Goal: Information Seeking & Learning: Learn about a topic

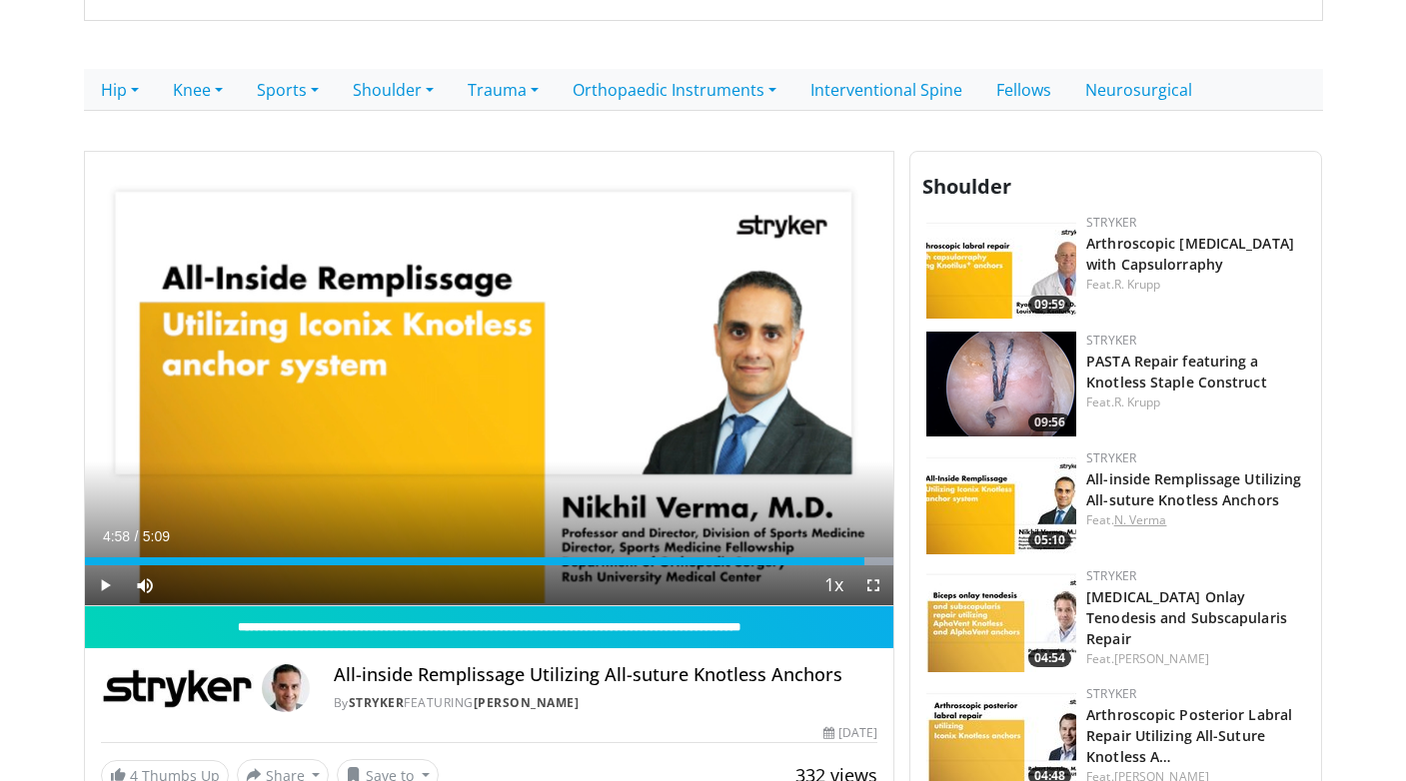
scroll to position [405, 0]
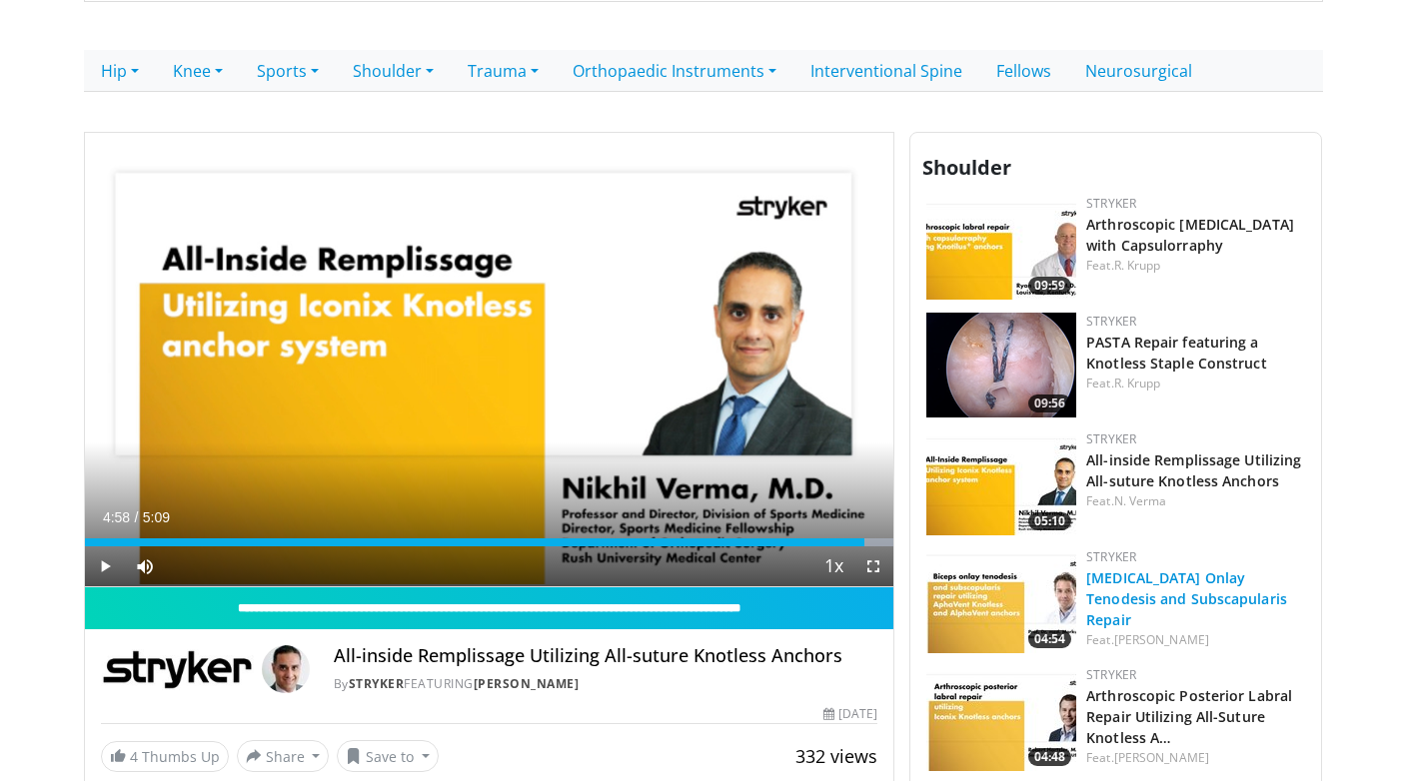
click at [1112, 597] on link "[MEDICAL_DATA] Onlay Tenodesis and Subscapularis Repair" at bounding box center [1186, 599] width 201 height 61
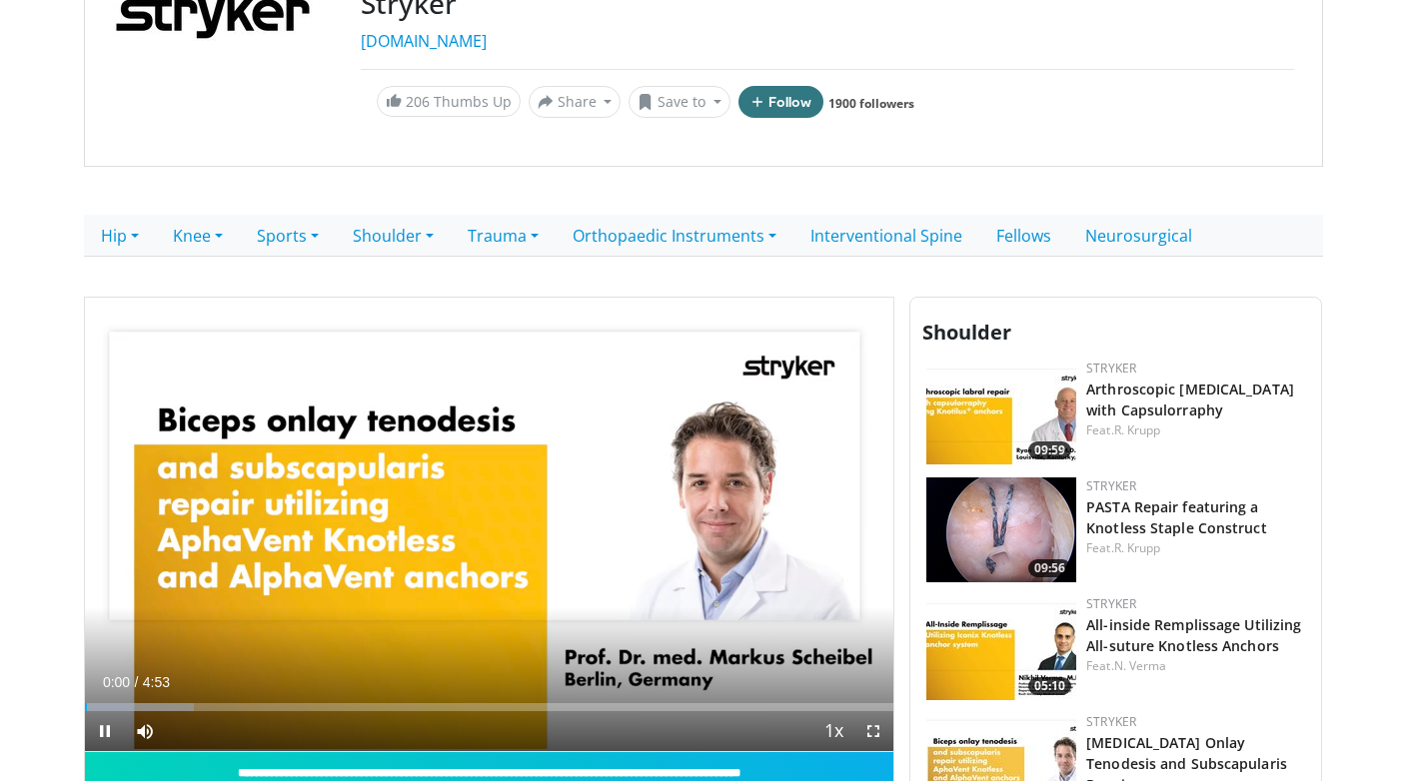
scroll to position [318, 0]
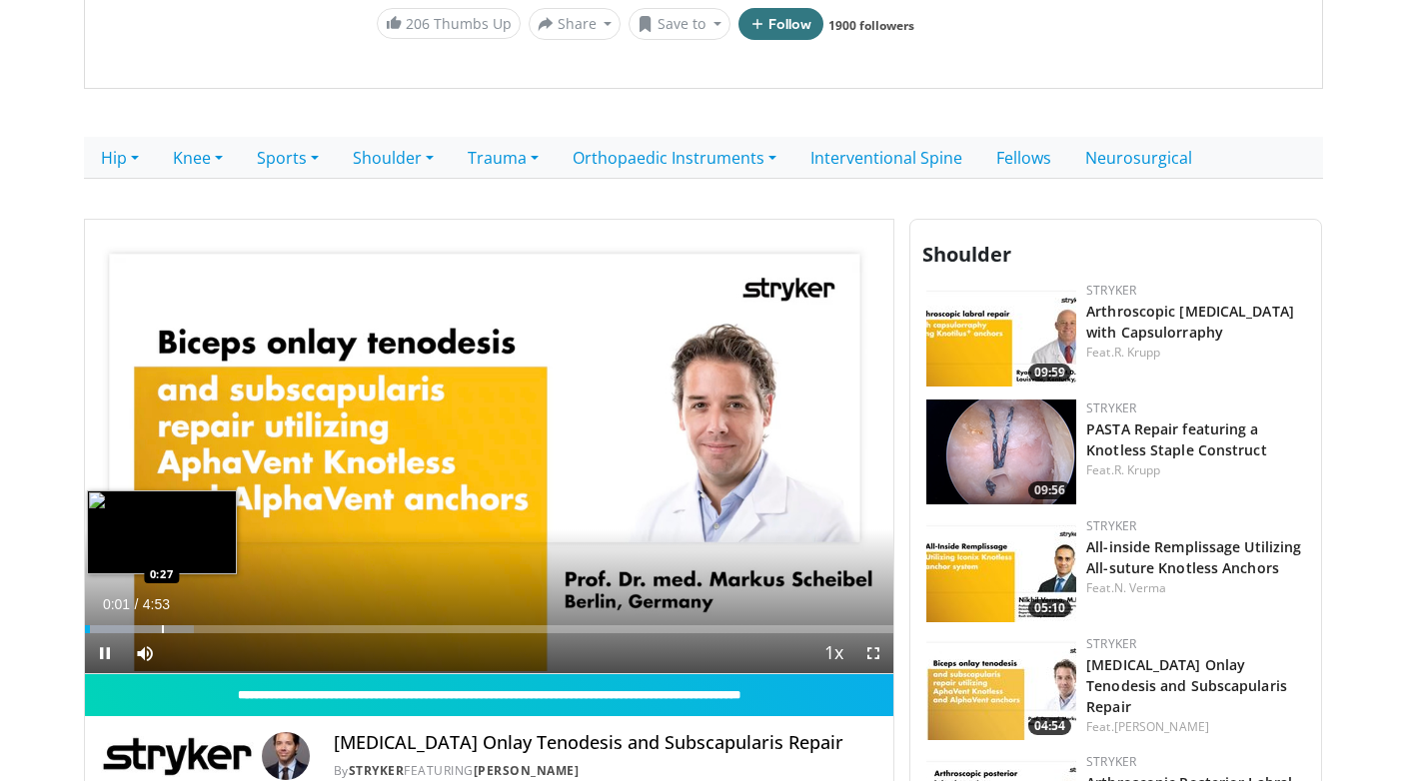
click at [162, 629] on div "Progress Bar" at bounding box center [163, 629] width 2 height 8
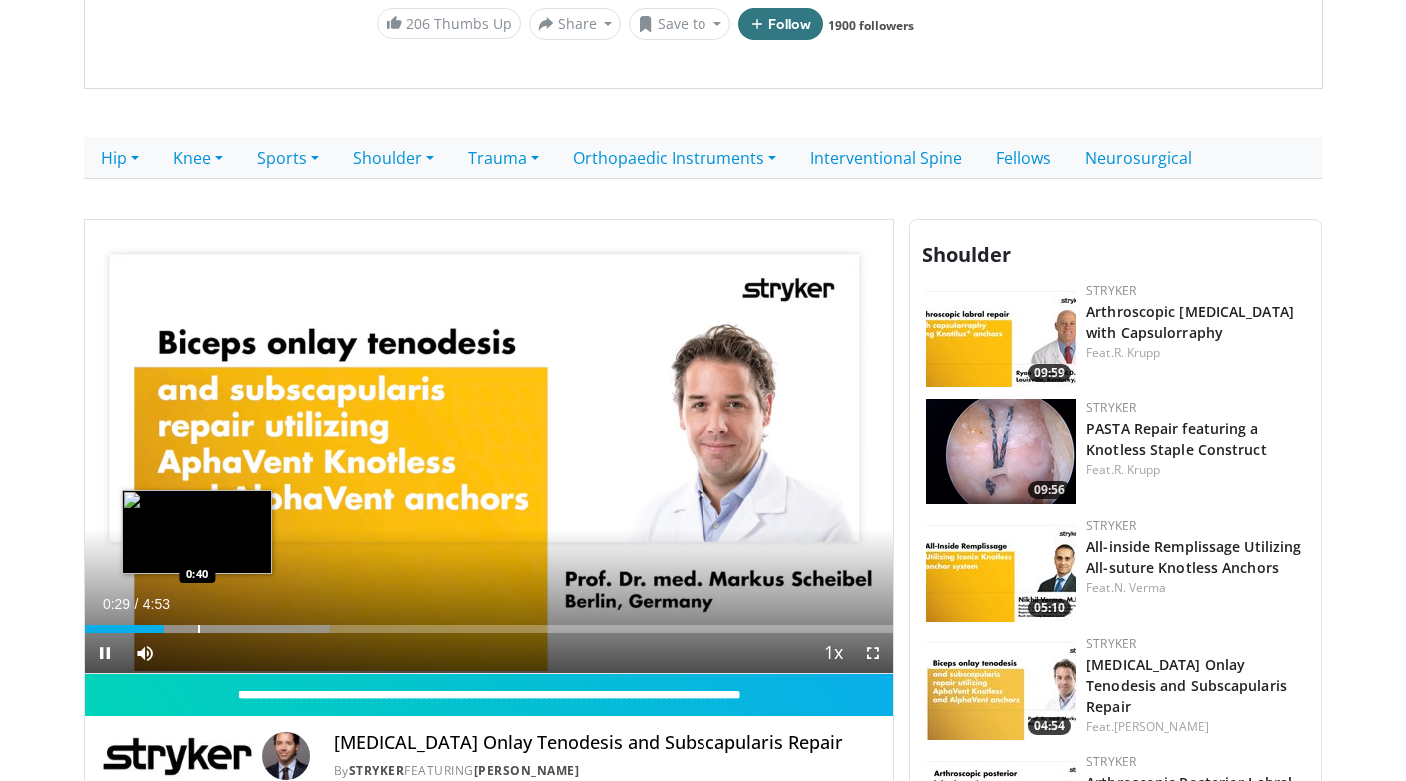
click at [198, 632] on div "Progress Bar" at bounding box center [199, 629] width 2 height 8
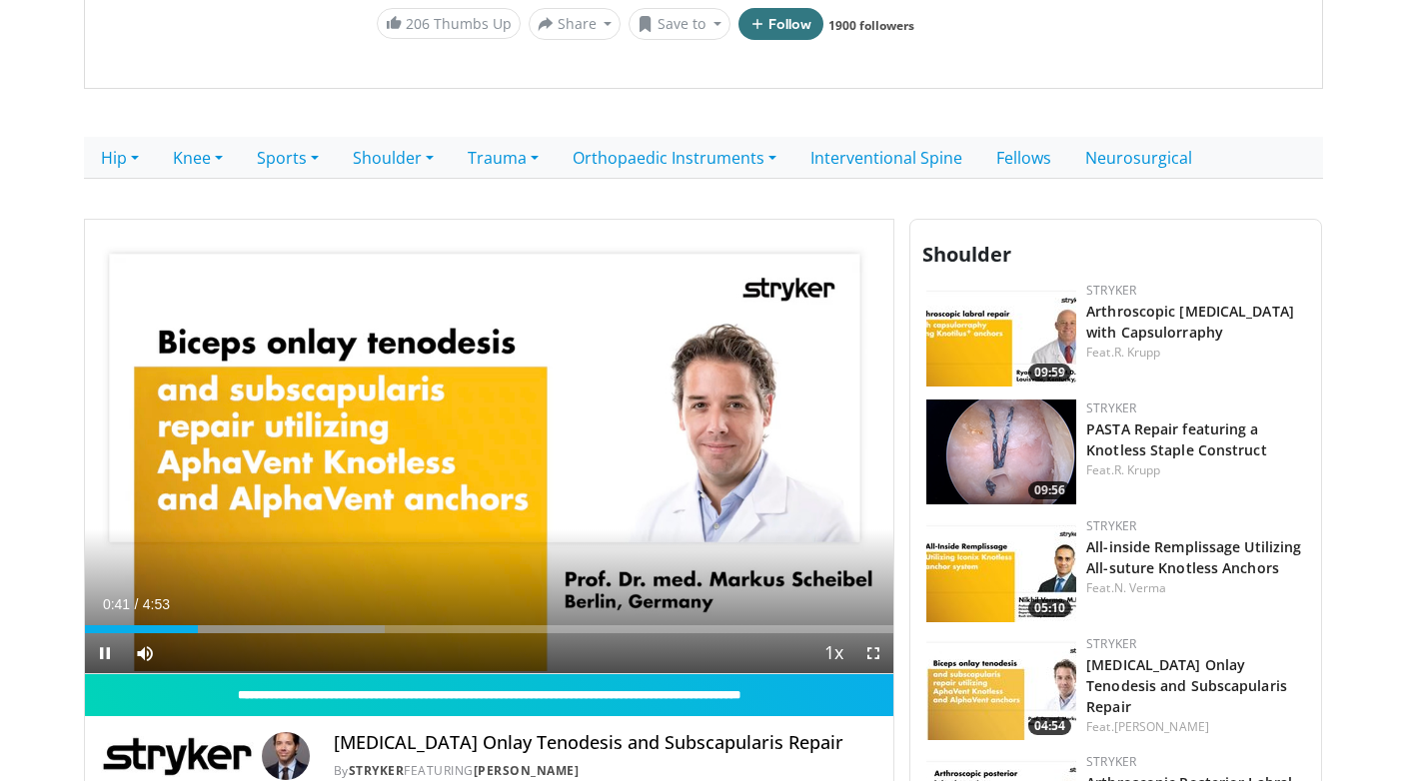
click at [237, 633] on div "Current Time 0:41 / Duration 4:53 Pause Skip Backward Skip Forward Mute Loaded …" at bounding box center [489, 653] width 809 height 40
click at [267, 636] on div "Current Time 0:55 / Duration 4:53 Pause Skip Backward Skip Forward Mute Loaded …" at bounding box center [489, 653] width 809 height 40
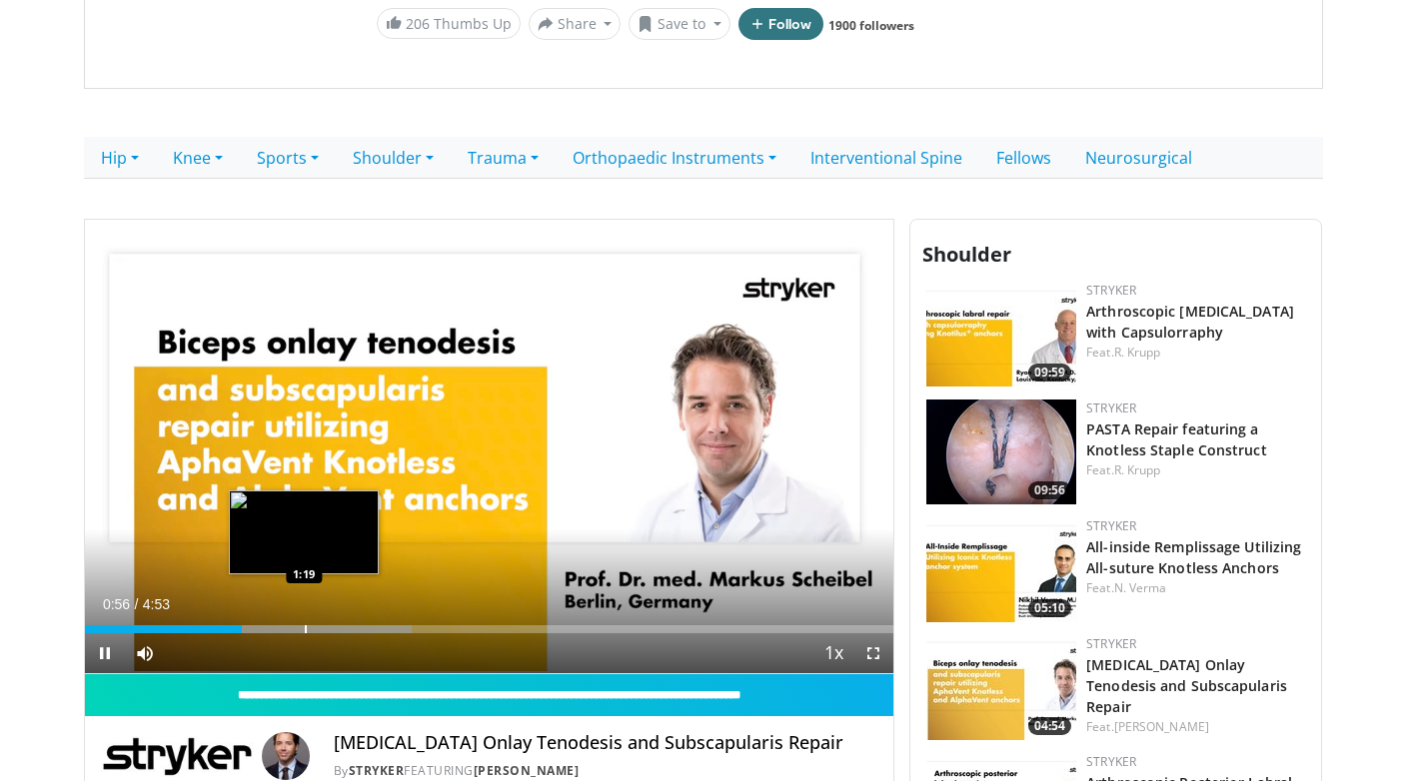
click at [305, 625] on div "Progress Bar" at bounding box center [306, 629] width 2 height 8
click at [330, 625] on div "Progress Bar" at bounding box center [331, 629] width 2 height 8
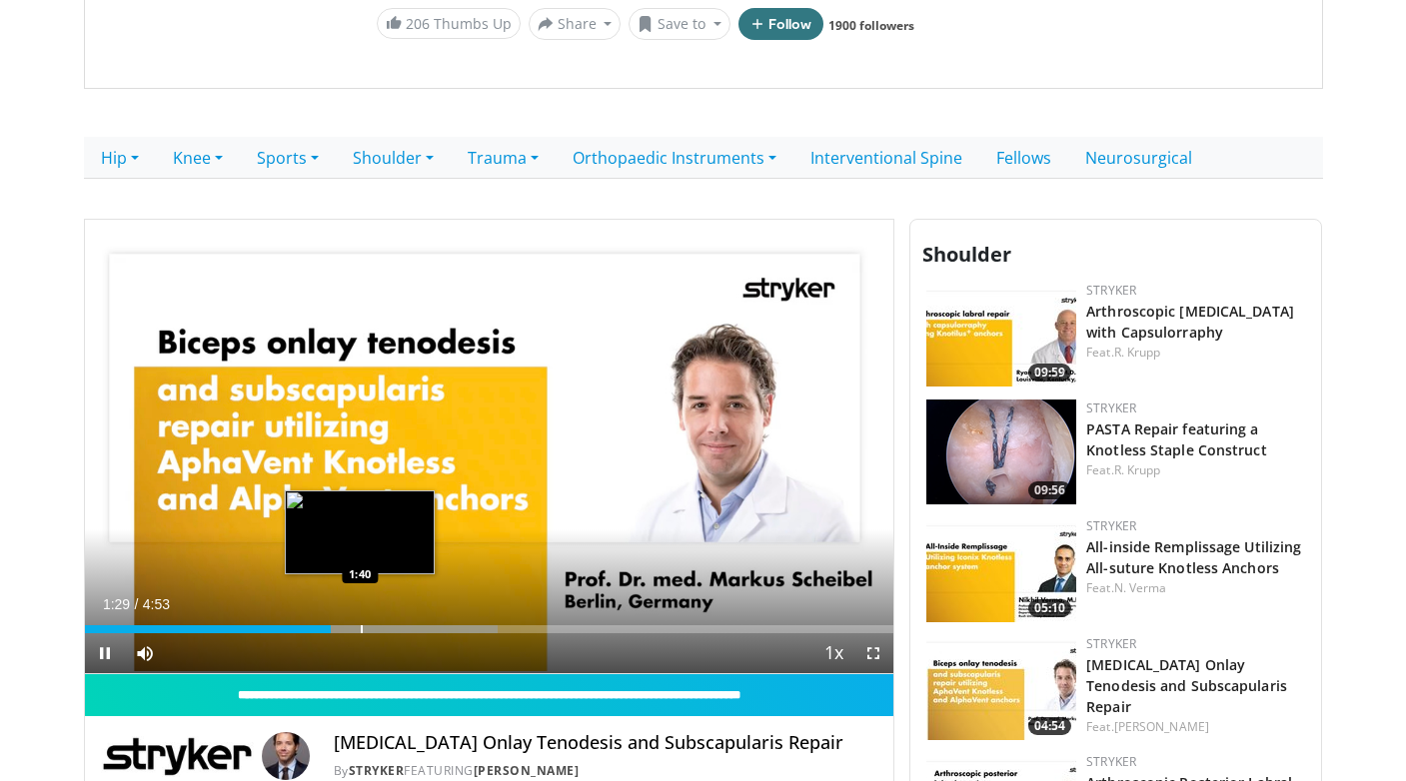
click at [361, 626] on div "Progress Bar" at bounding box center [362, 629] width 2 height 8
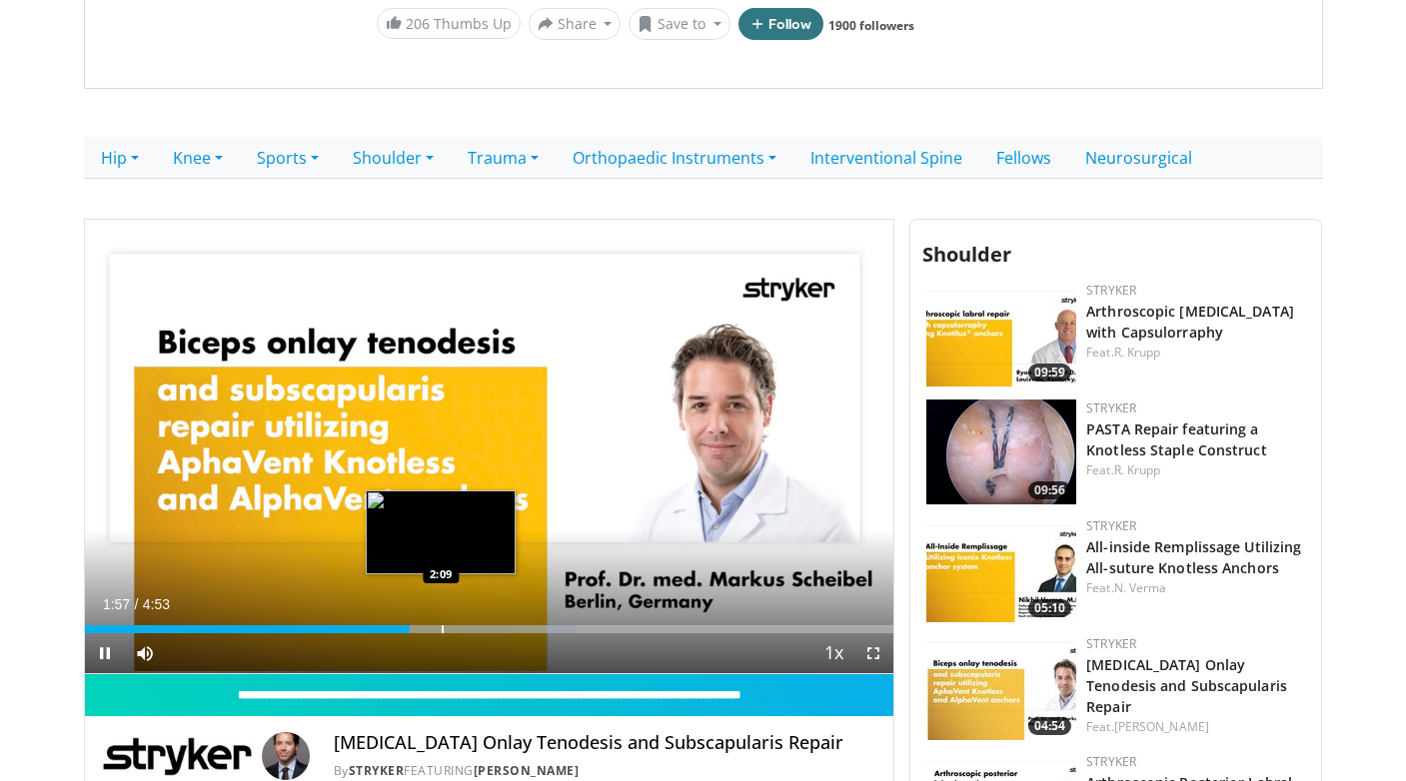
click at [442, 625] on div "Progress Bar" at bounding box center [443, 629] width 2 height 8
click at [467, 627] on div "Progress Bar" at bounding box center [468, 629] width 2 height 8
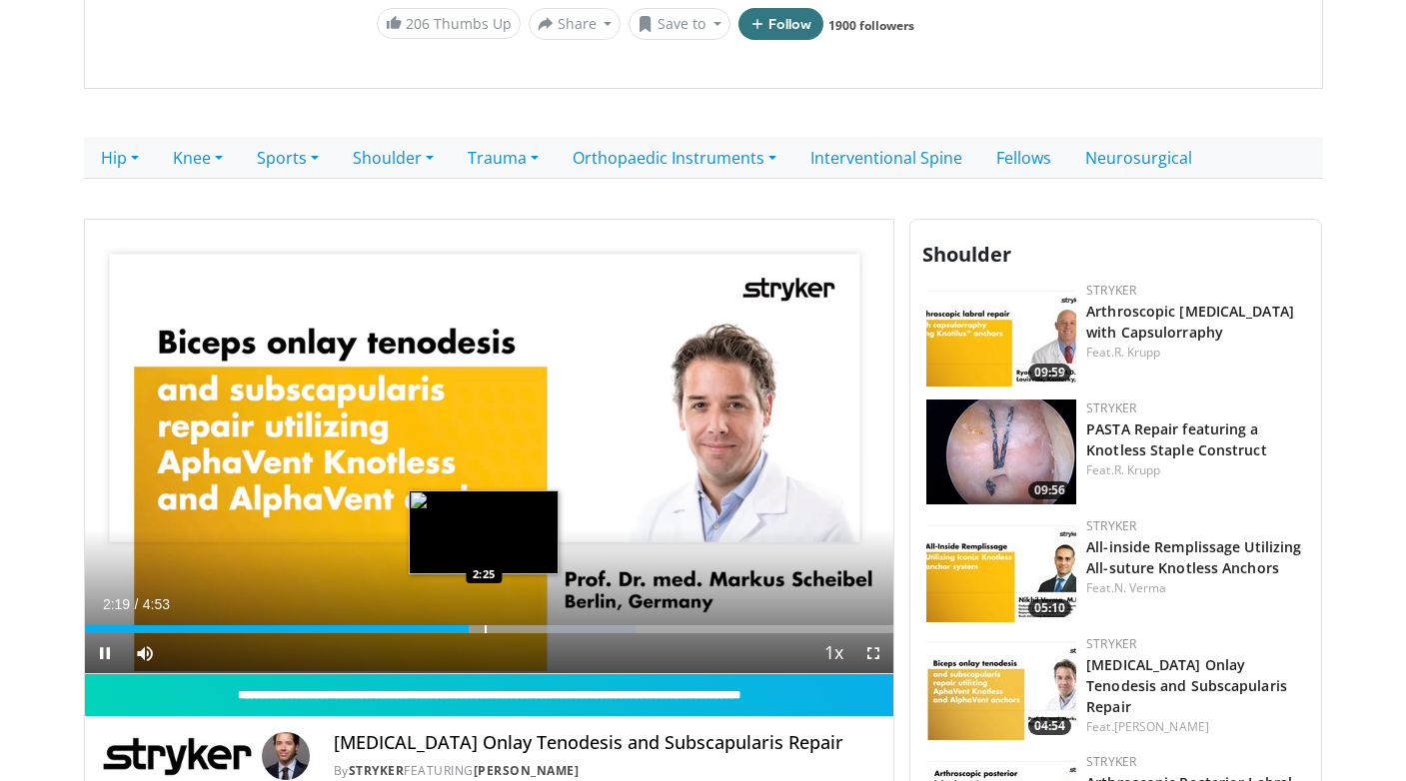
click at [485, 628] on div "Progress Bar" at bounding box center [486, 629] width 2 height 8
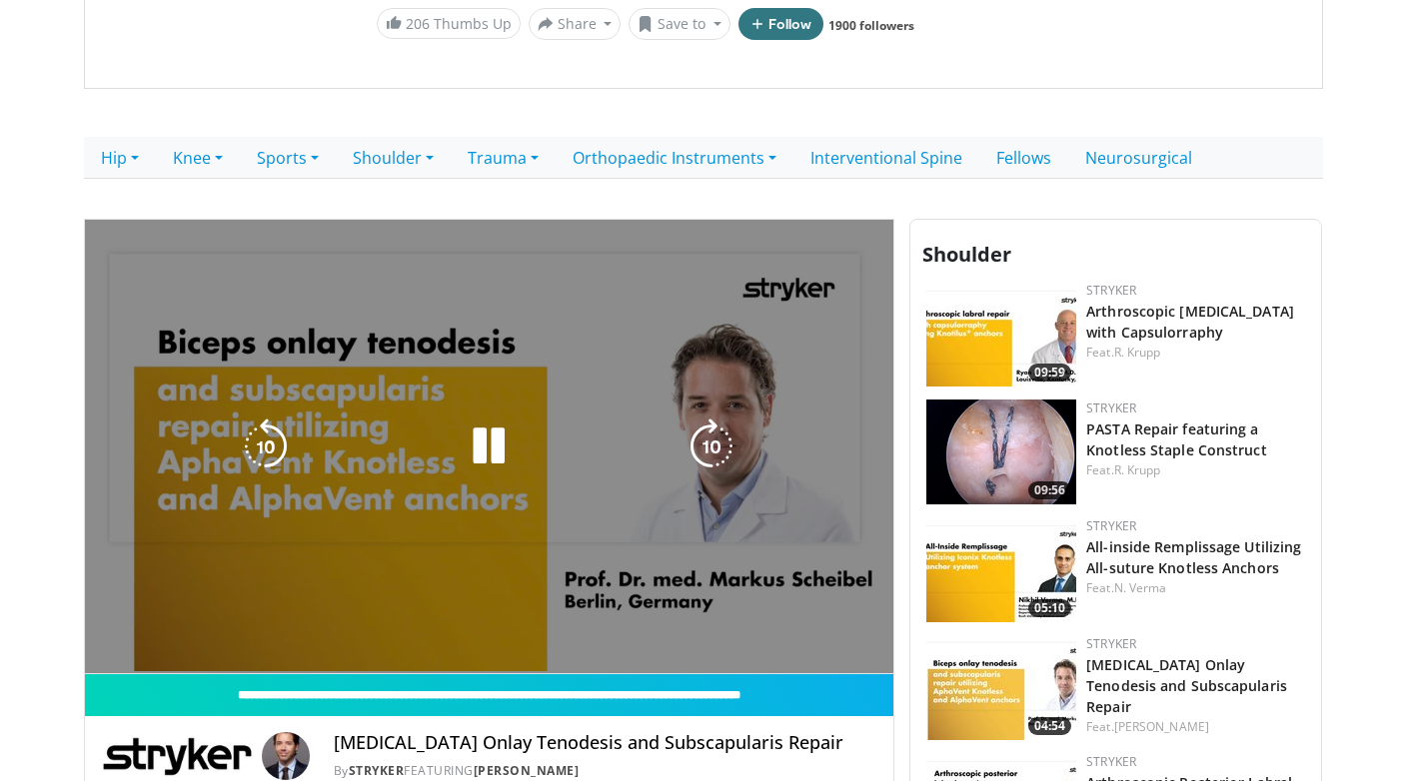
click at [502, 628] on div "10 seconds Tap to unmute" at bounding box center [489, 447] width 809 height 455
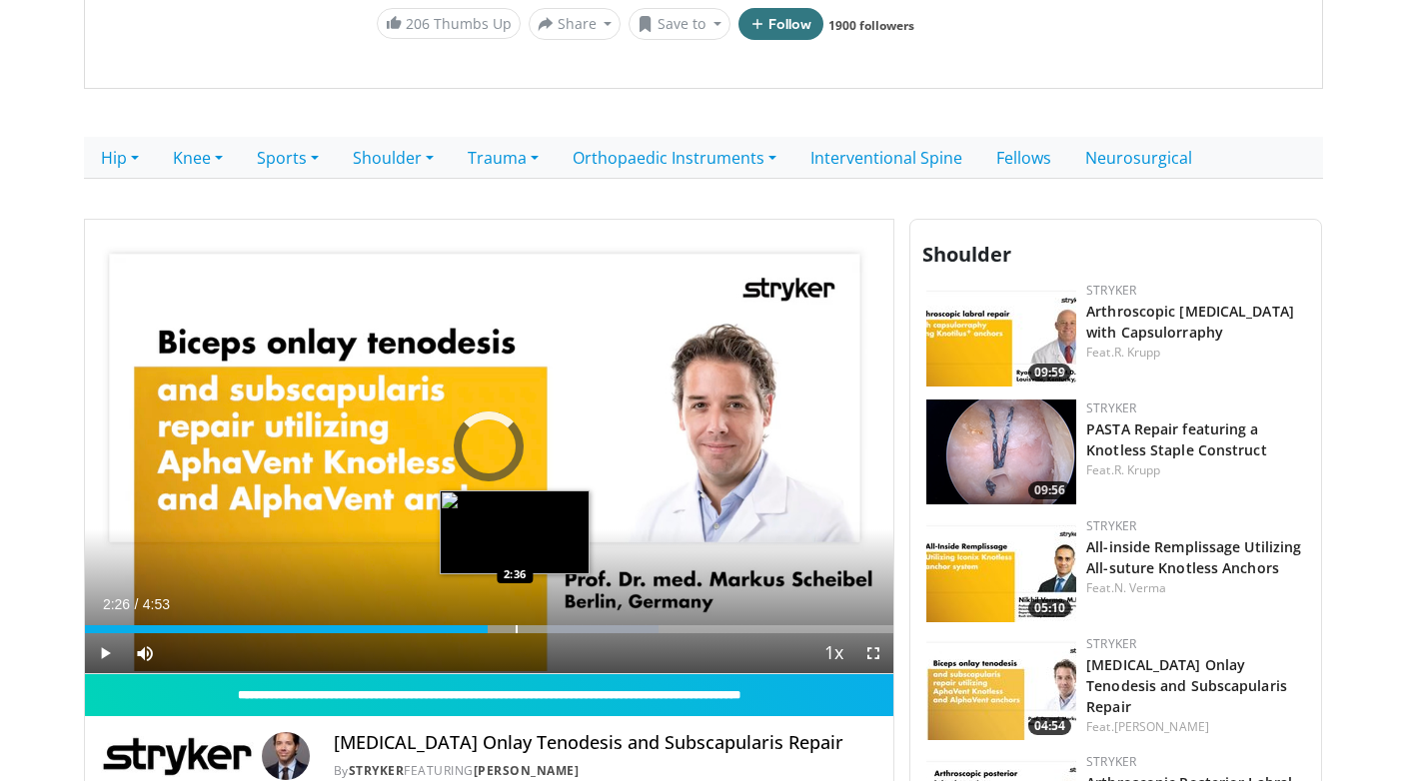
click at [516, 628] on div "Progress Bar" at bounding box center [517, 629] width 2 height 8
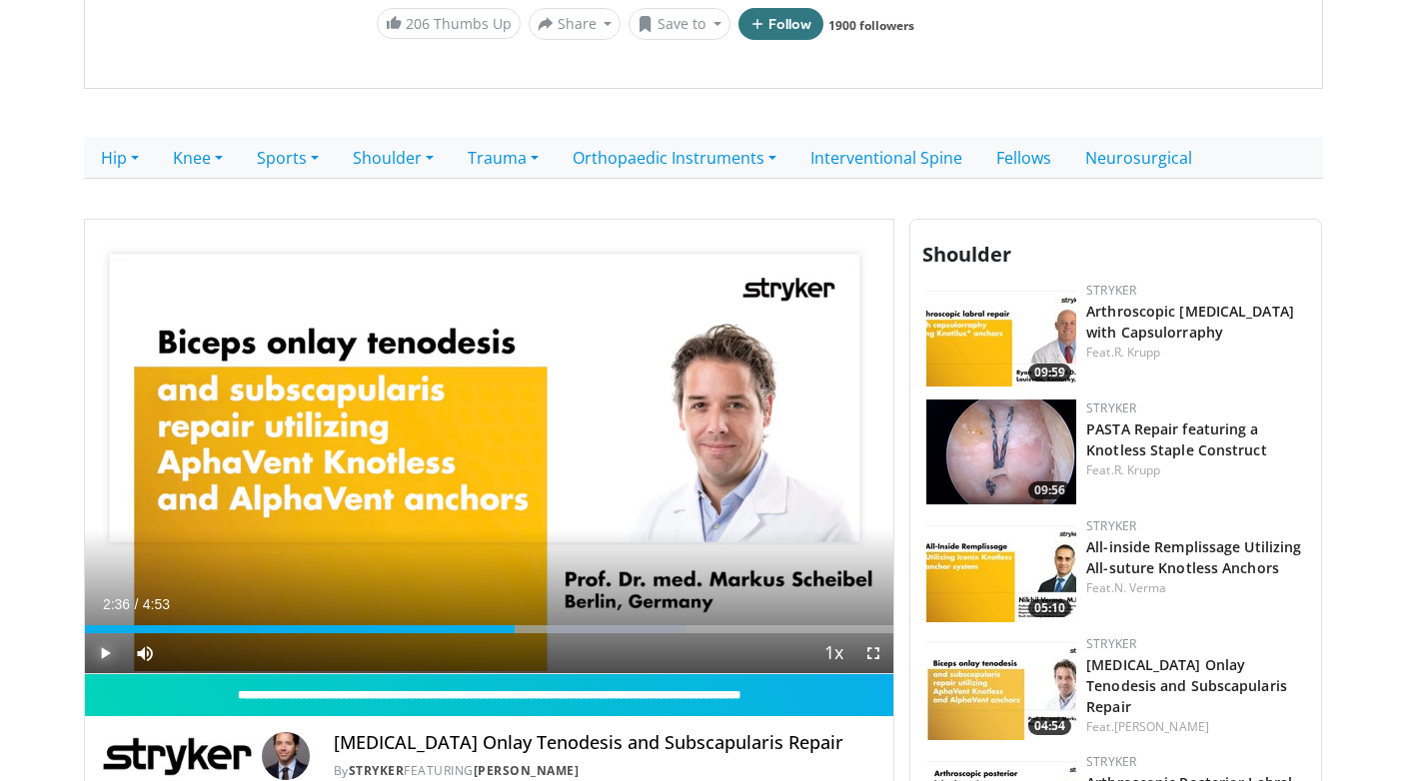
click at [105, 656] on span "Video Player" at bounding box center [105, 653] width 40 height 40
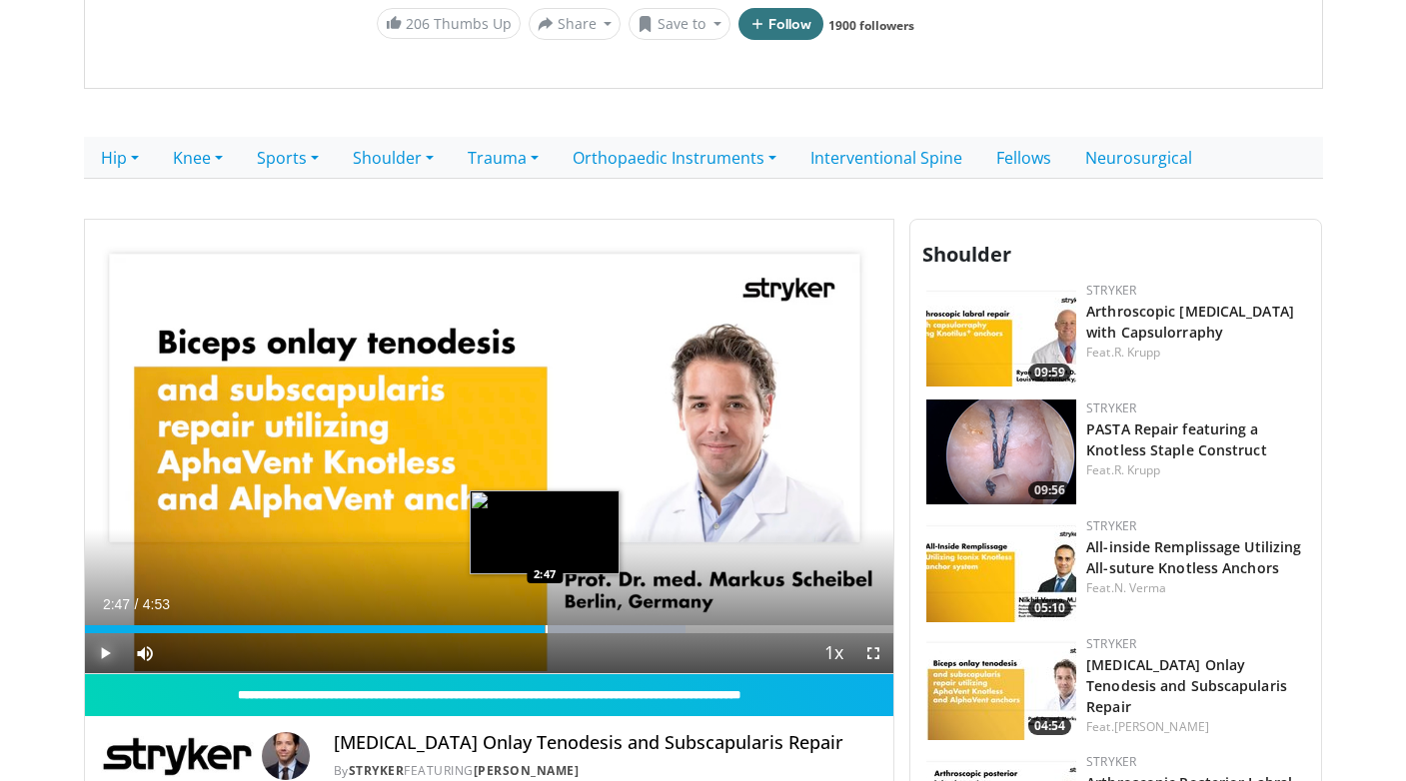
click at [546, 628] on div "Progress Bar" at bounding box center [547, 629] width 2 height 8
click at [568, 629] on div "Progress Bar" at bounding box center [569, 629] width 2 height 8
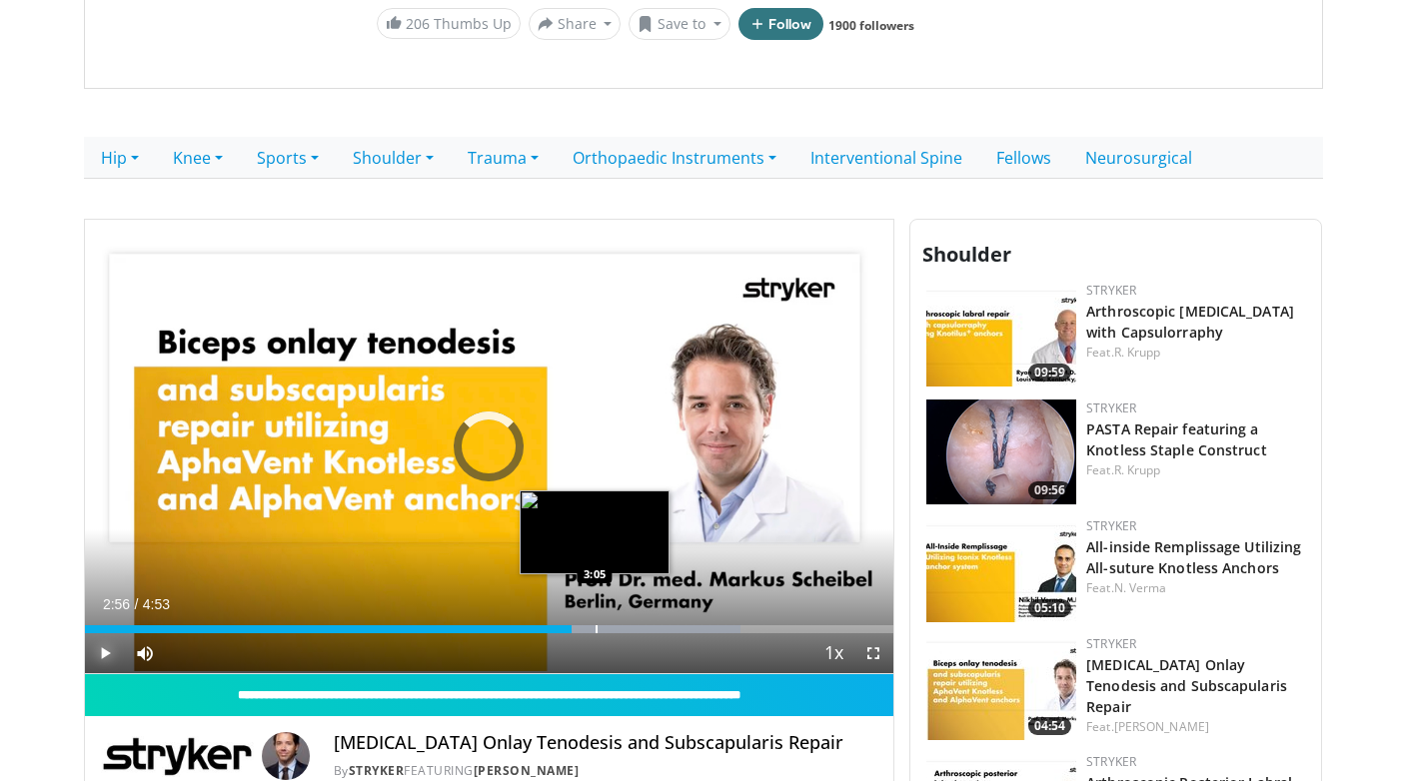
click at [595, 629] on div "Progress Bar" at bounding box center [596, 629] width 2 height 8
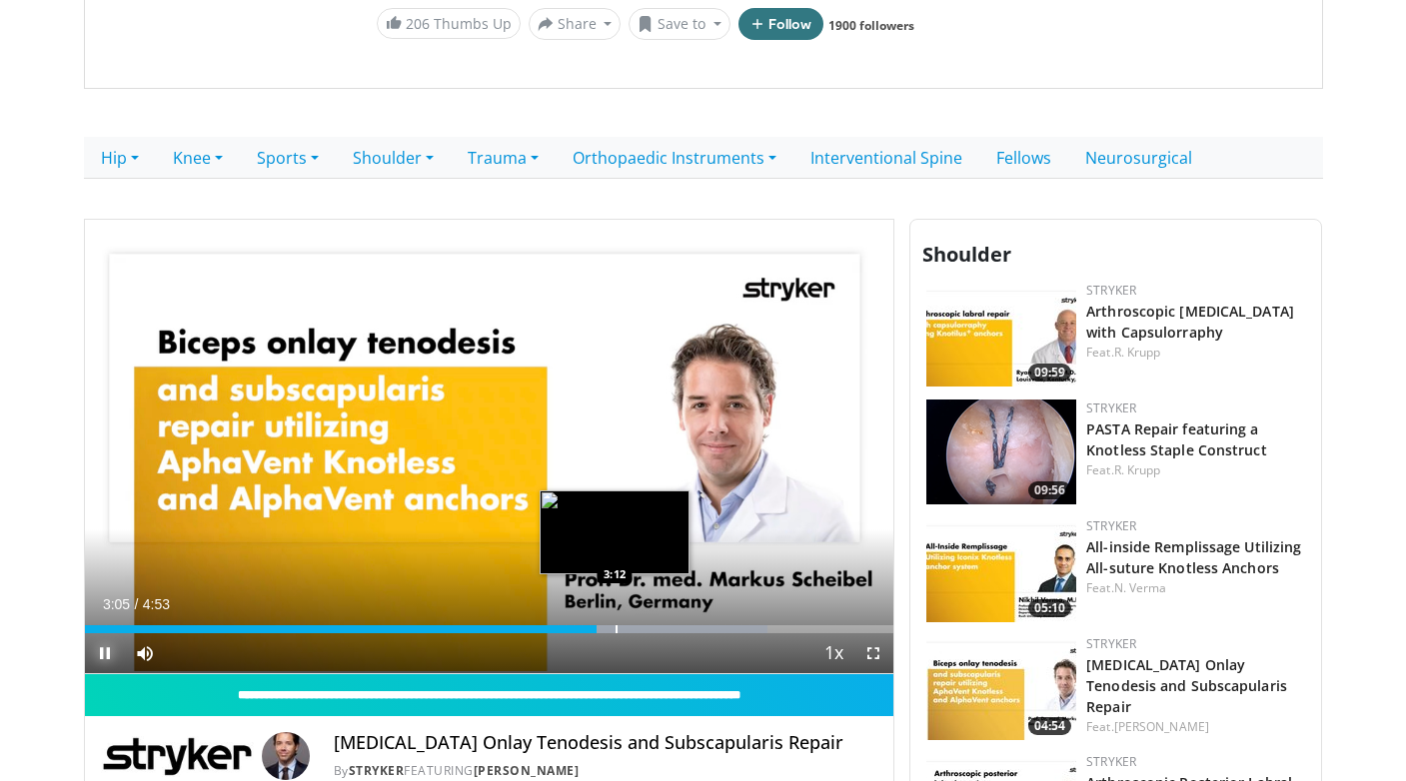
click at [615, 630] on div "Progress Bar" at bounding box center [616, 629] width 2 height 8
click at [631, 630] on div "Progress Bar" at bounding box center [632, 629] width 2 height 8
click at [651, 630] on div "Progress Bar" at bounding box center [652, 629] width 2 height 8
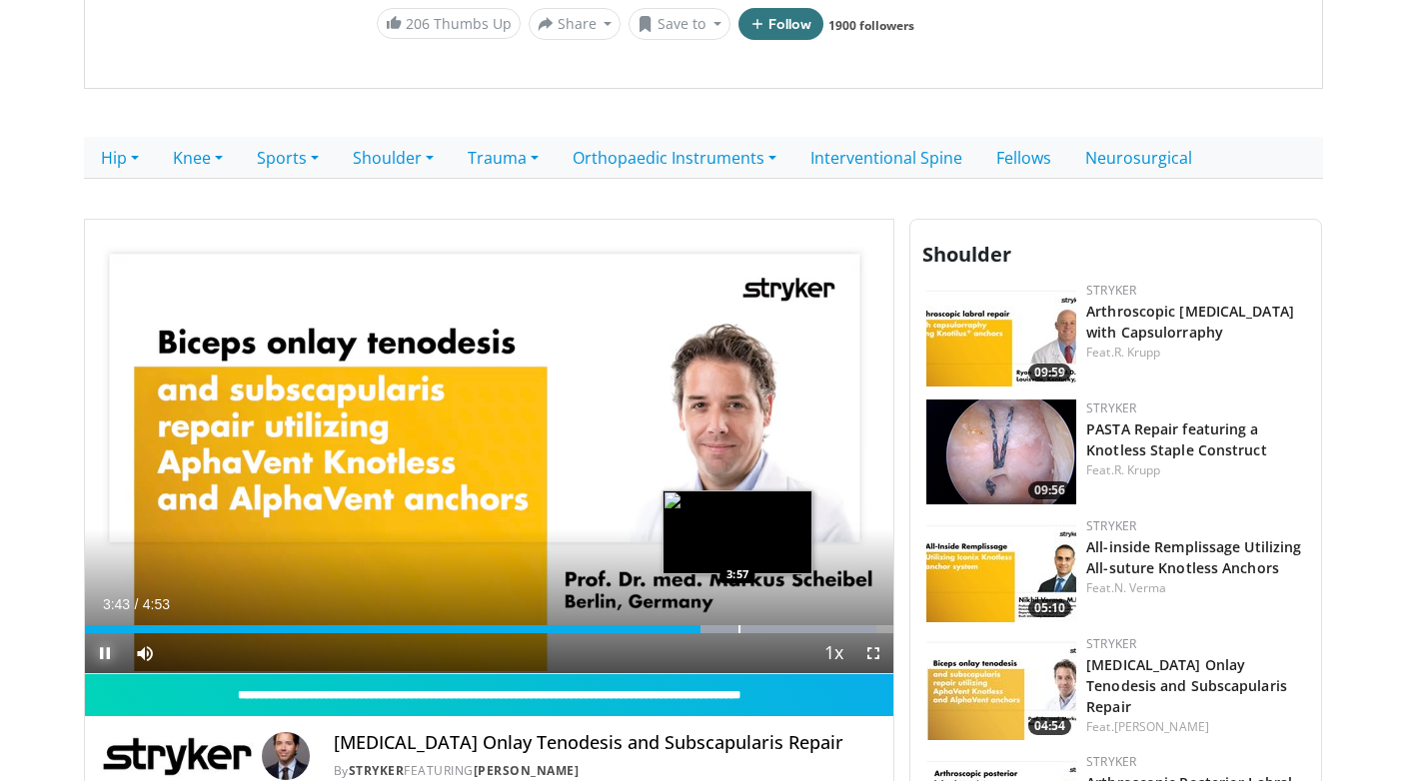
click at [738, 626] on div "Progress Bar" at bounding box center [739, 629] width 2 height 8
click at [771, 629] on div "Progress Bar" at bounding box center [772, 629] width 2 height 8
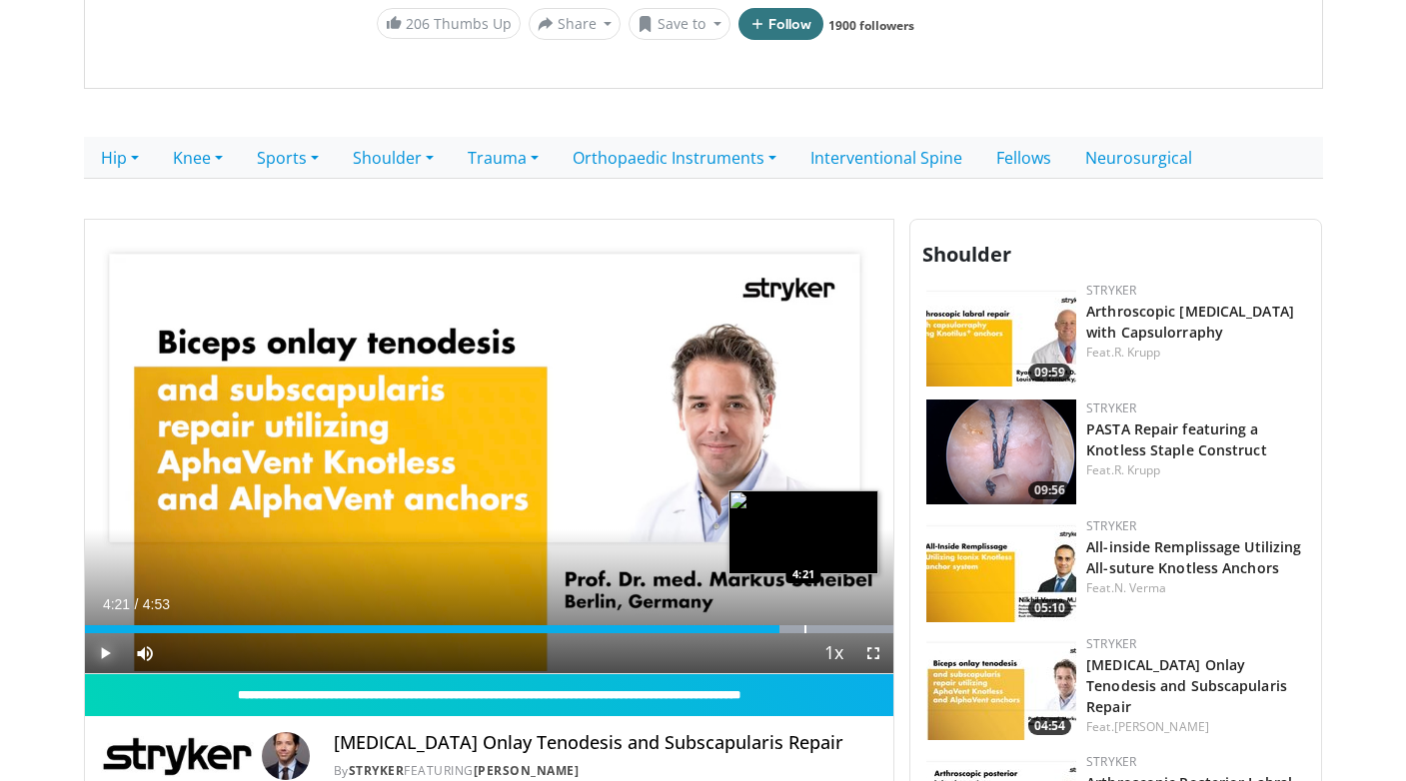
click at [804, 627] on div "Progress Bar" at bounding box center [805, 629] width 2 height 8
click at [789, 627] on div "Progress Bar" at bounding box center [790, 629] width 2 height 8
click at [772, 627] on div "Progress Bar" at bounding box center [773, 629] width 2 height 8
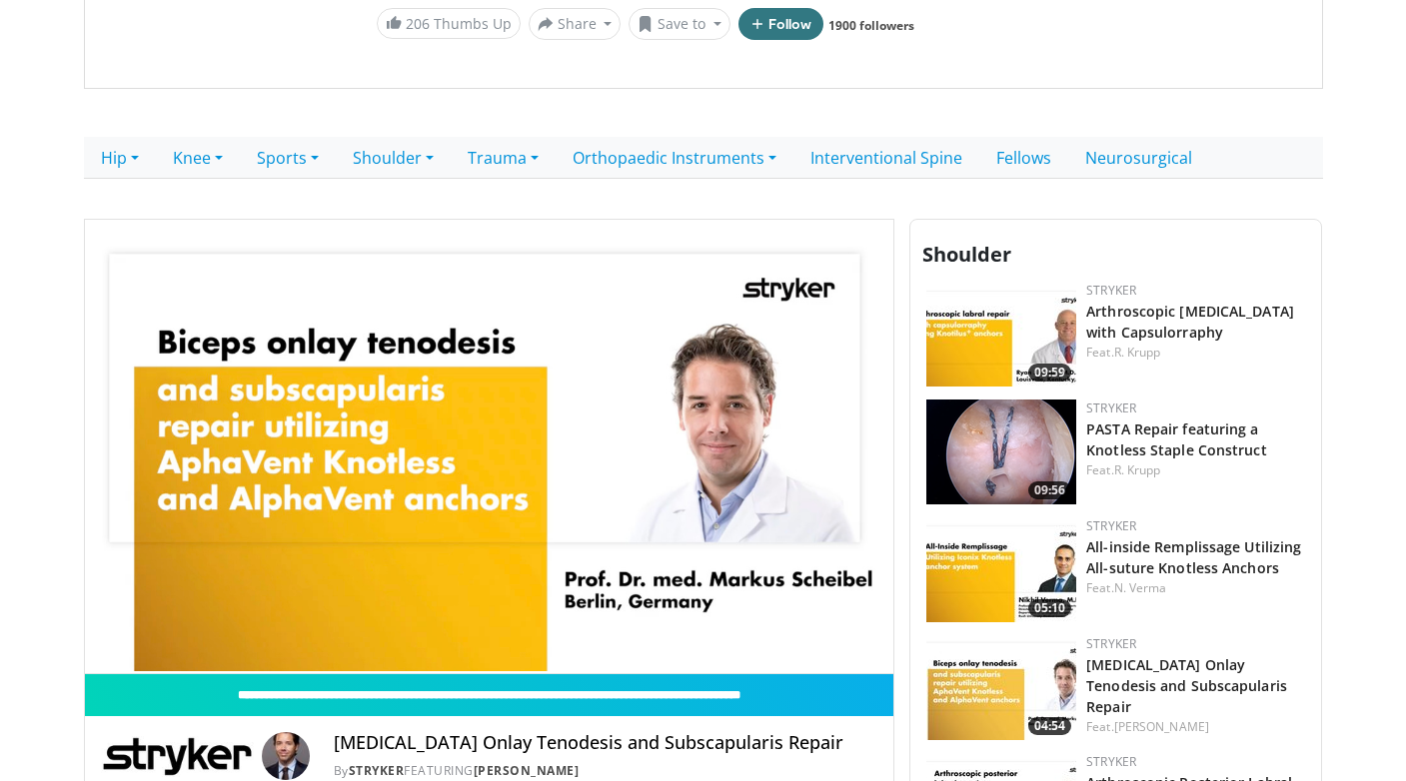
click at [766, 627] on video-js "**********" at bounding box center [489, 448] width 809 height 456
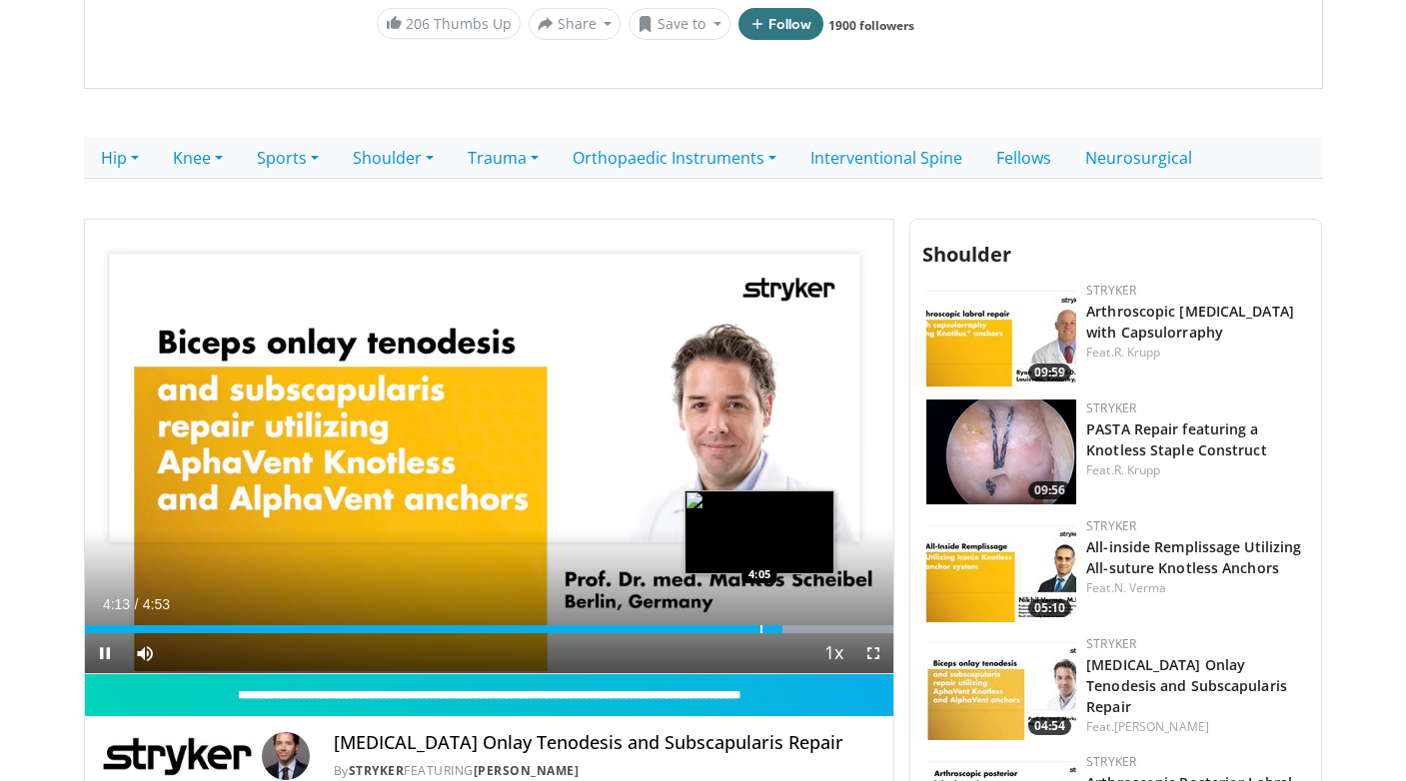
click at [760, 628] on div "Progress Bar" at bounding box center [761, 629] width 2 height 8
click at [750, 629] on div "Progress Bar" at bounding box center [751, 629] width 2 height 8
click at [741, 629] on div "Progress Bar" at bounding box center [742, 629] width 2 height 8
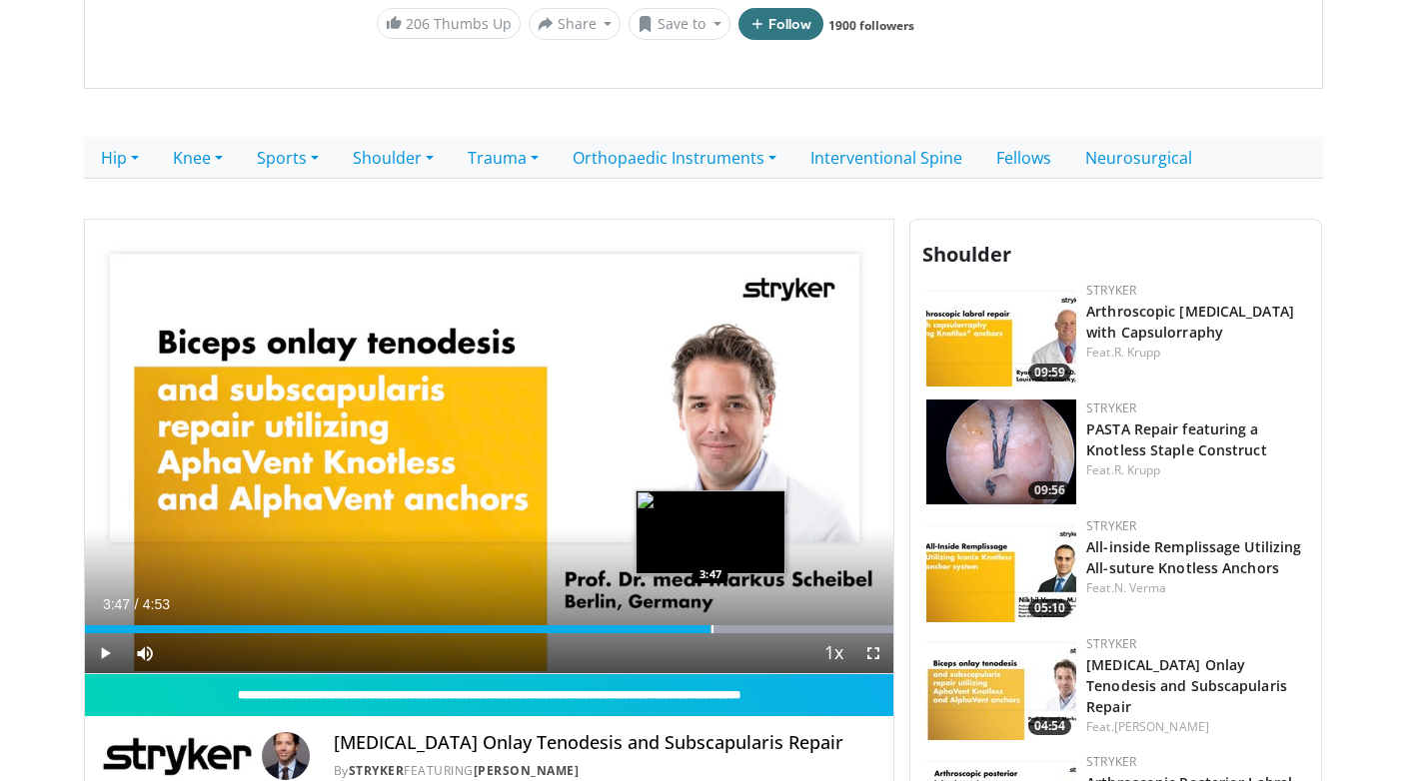
click at [711, 631] on div "Progress Bar" at bounding box center [712, 629] width 2 height 8
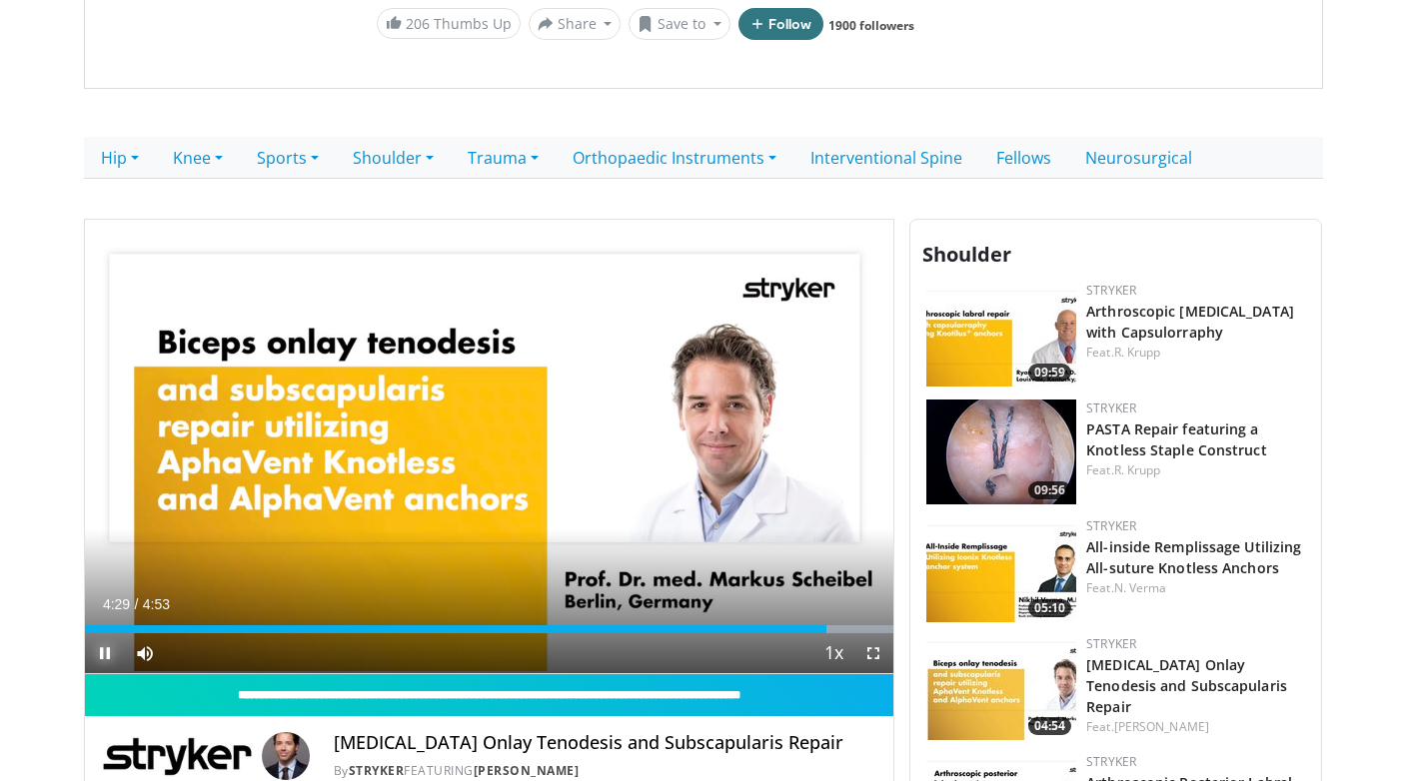
click at [103, 650] on span "Video Player" at bounding box center [105, 653] width 40 height 40
